Goal: Find specific page/section: Find specific page/section

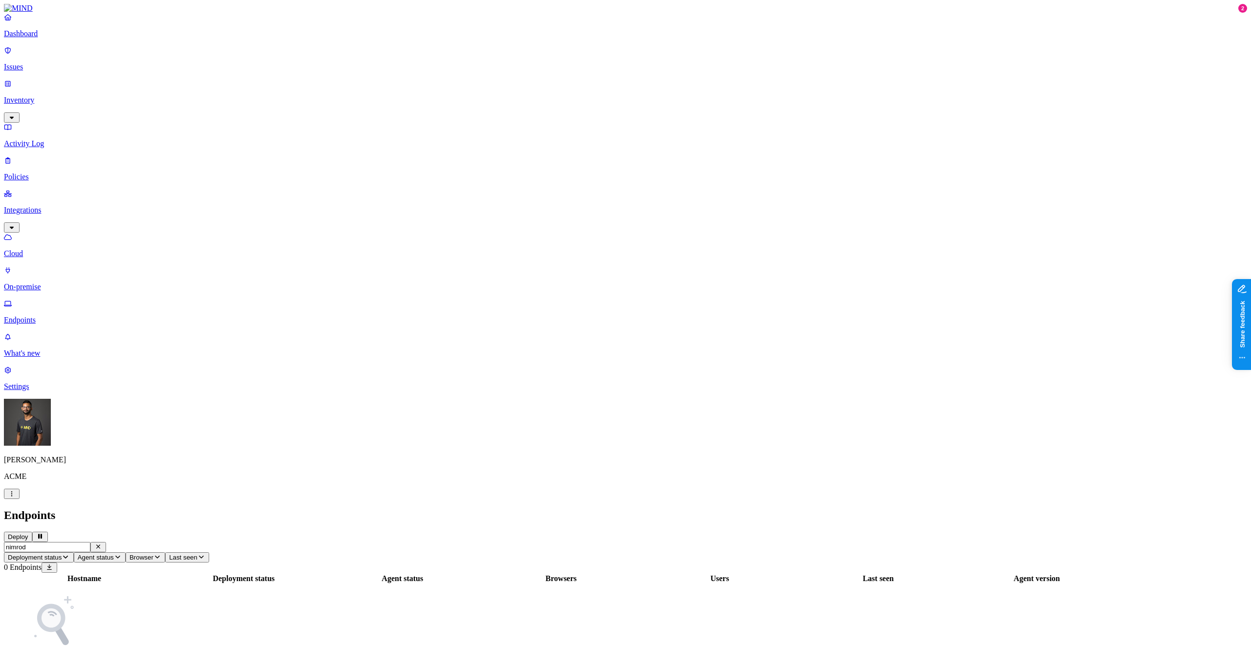
click at [327, 573] on div "Hostname Deployment status Agent status Browsers Users Last seen Agent version …" at bounding box center [625, 630] width 1243 height 114
